Goal: Find specific page/section

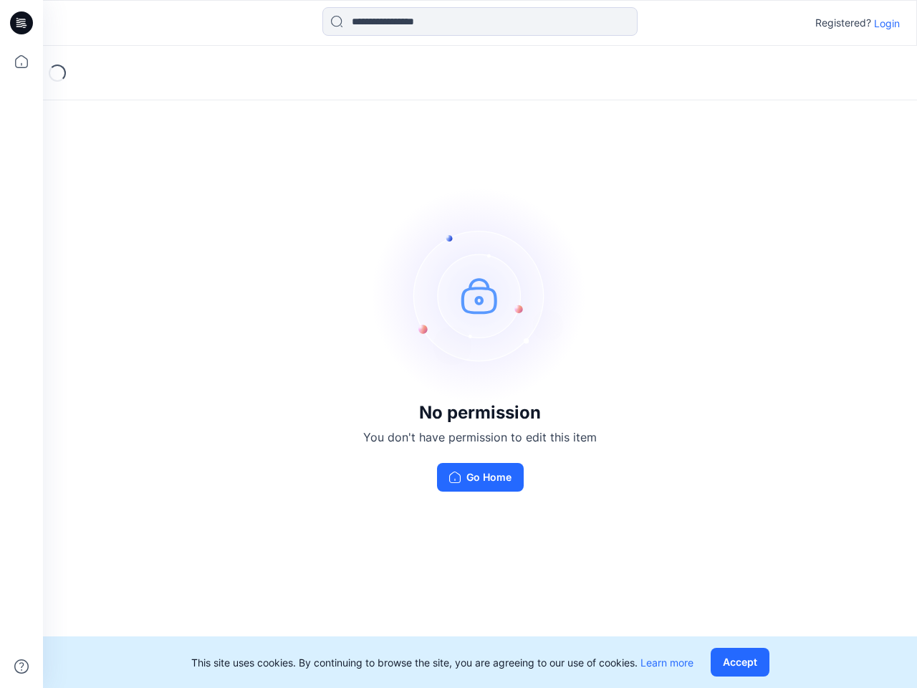
click at [459, 344] on img at bounding box center [480, 295] width 215 height 215
click at [22, 23] on icon at bounding box center [24, 23] width 6 height 1
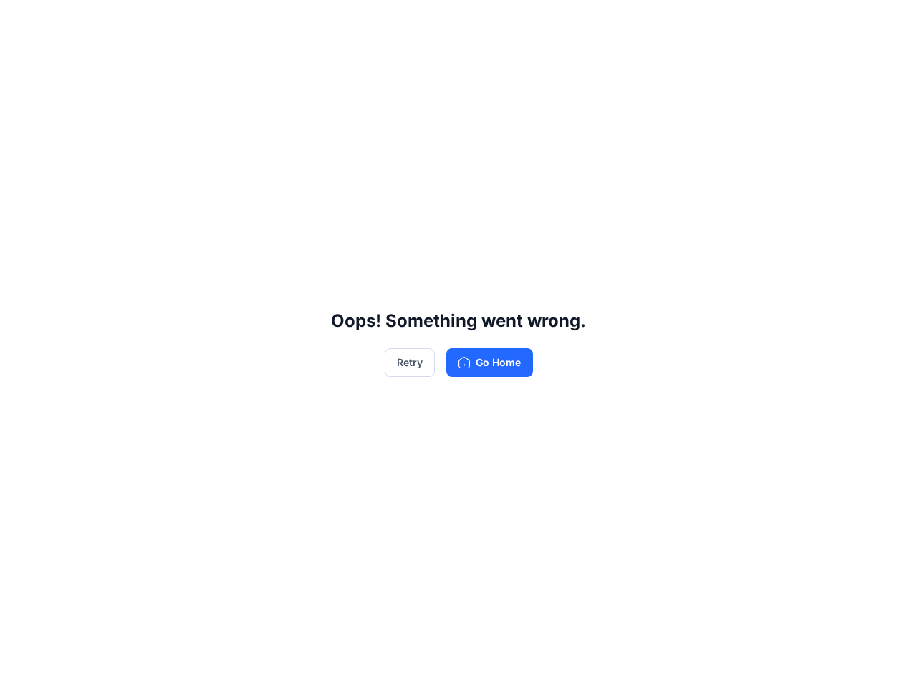
click at [22, 62] on div "Oops! Something went wrong. Retry Go Home" at bounding box center [458, 344] width 917 height 688
click at [22, 667] on div "Oops! Something went wrong. Retry Go Home" at bounding box center [458, 344] width 917 height 688
click at [480, 22] on div "Oops! Something went wrong. Retry Go Home" at bounding box center [458, 344] width 917 height 688
click at [887, 23] on div "Oops! Something went wrong. Retry Go Home" at bounding box center [458, 344] width 917 height 688
click at [743, 662] on div "Oops! Something went wrong. Retry Go Home" at bounding box center [458, 344] width 917 height 688
